Goal: Information Seeking & Learning: Learn about a topic

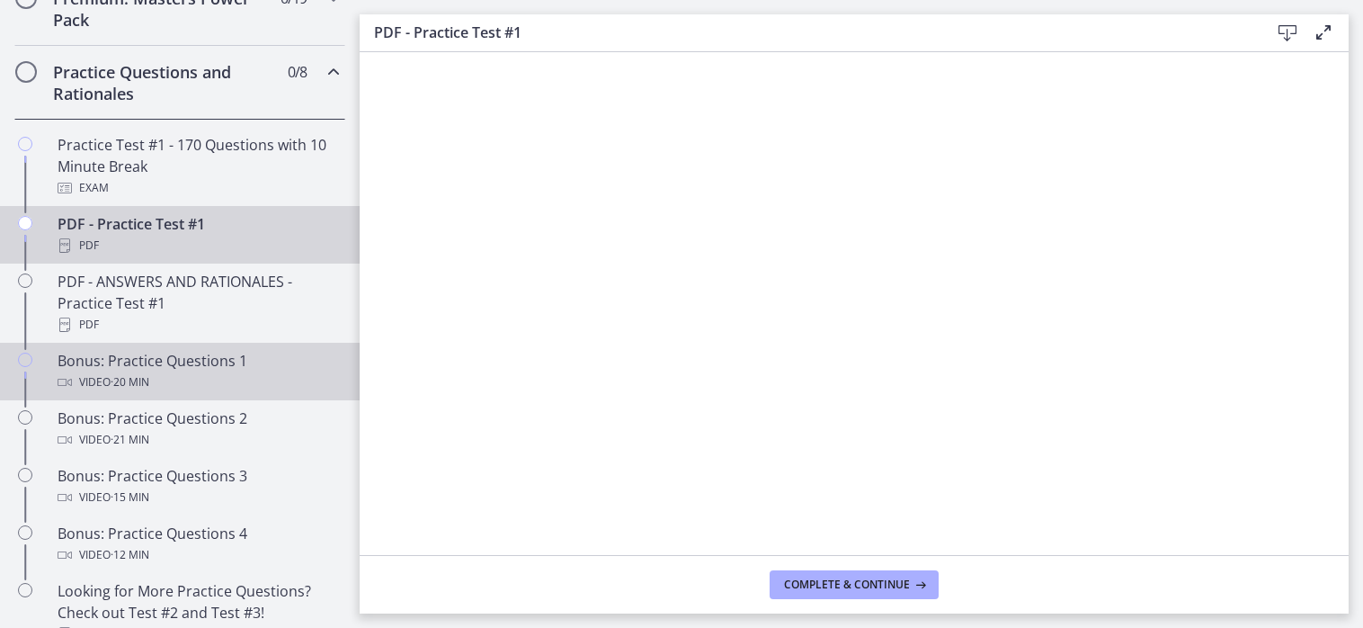
click at [174, 393] on div "Video · 20 min" at bounding box center [198, 382] width 281 height 22
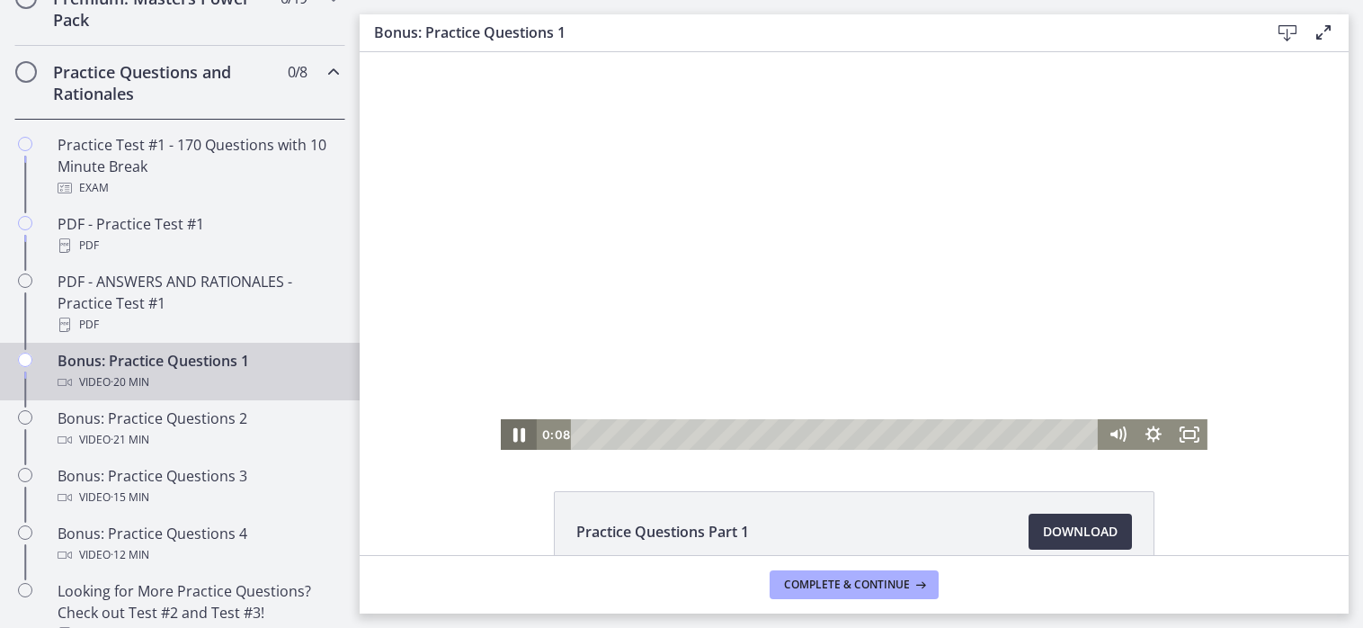
click at [513, 431] on icon "Pause" at bounding box center [519, 435] width 12 height 14
click at [501, 419] on button "Play Video" at bounding box center [519, 434] width 36 height 31
click at [501, 419] on button "Pause" at bounding box center [519, 434] width 36 height 31
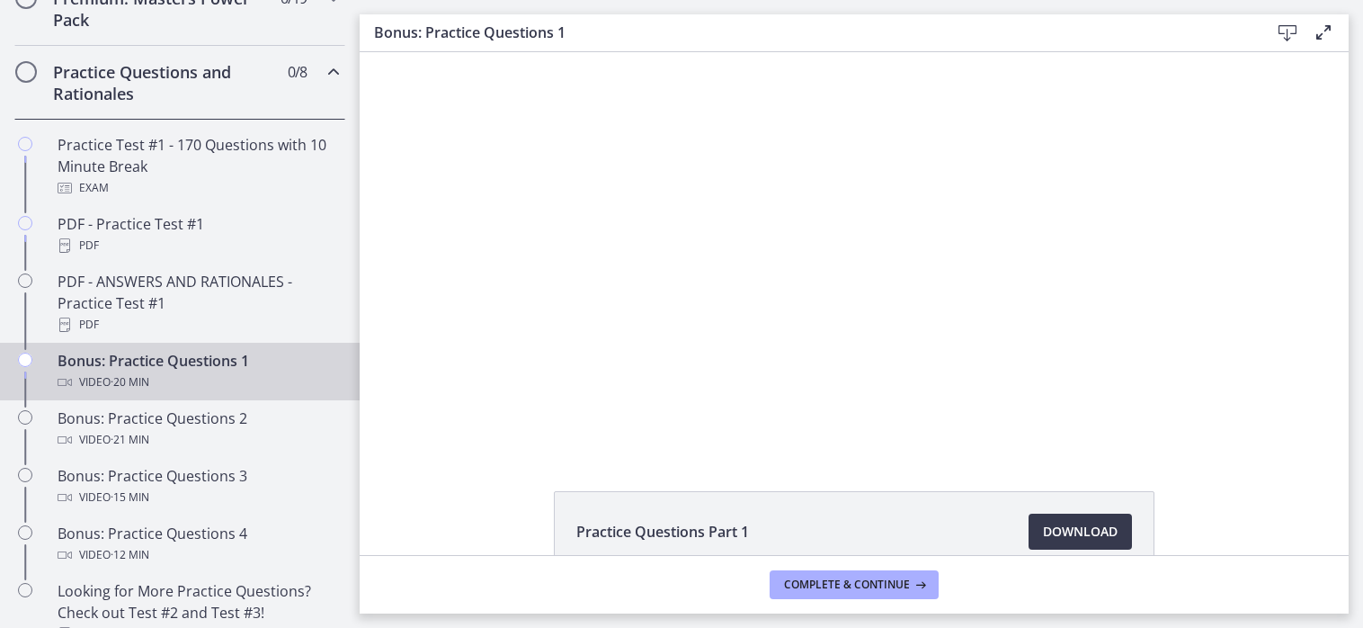
click at [501, 419] on button "Play Video" at bounding box center [519, 434] width 36 height 31
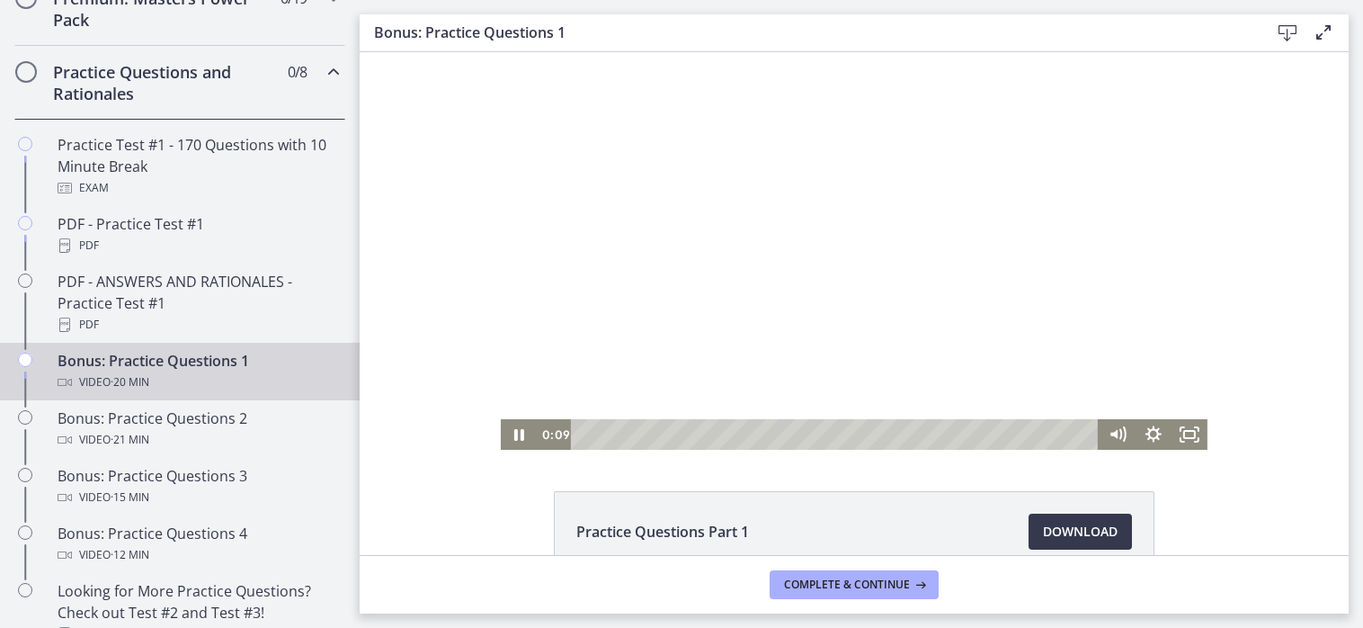
click at [501, 419] on button "Pause" at bounding box center [519, 434] width 36 height 31
click at [515, 425] on icon "Play Video" at bounding box center [520, 434] width 43 height 37
click at [1122, 436] on icon "Mute" at bounding box center [1117, 434] width 43 height 37
click at [1184, 431] on rect "Fullscreen" at bounding box center [1189, 434] width 11 height 7
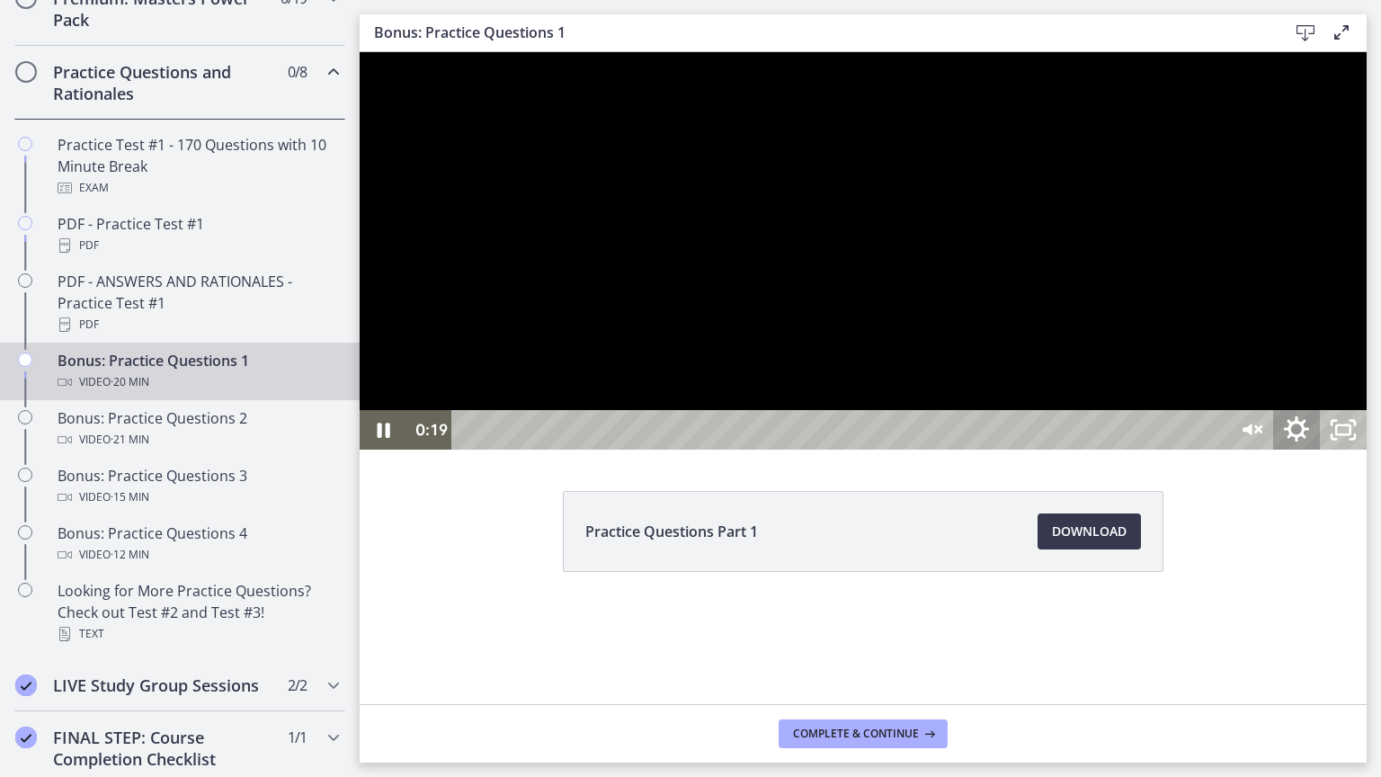
click at [1324, 454] on icon "Show settings menu" at bounding box center [1297, 430] width 56 height 48
click at [432, 450] on div at bounding box center [863, 250] width 1007 height 397
click at [389, 450] on icon "Play Video" at bounding box center [384, 430] width 47 height 40
click at [399, 450] on icon "Pause" at bounding box center [383, 430] width 47 height 40
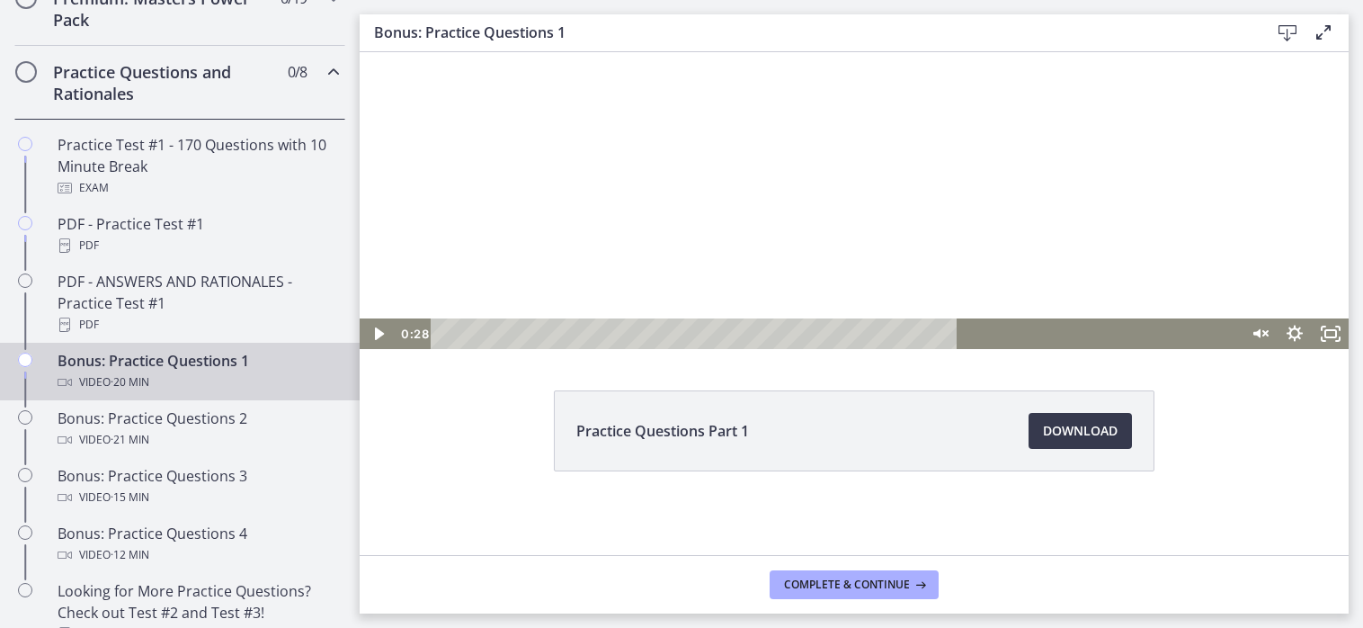
scroll to position [103, 0]
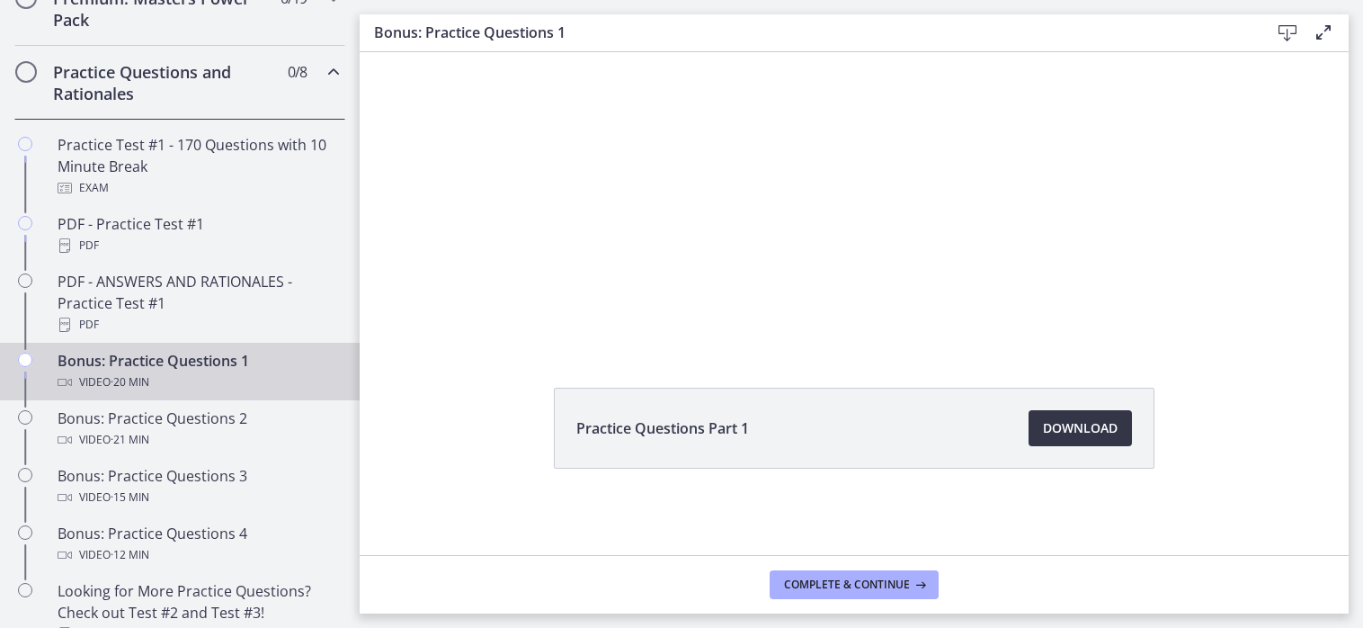
click at [1086, 427] on span "Download Opens in a new window" at bounding box center [1080, 428] width 75 height 22
